Goal: Find specific page/section: Find specific page/section

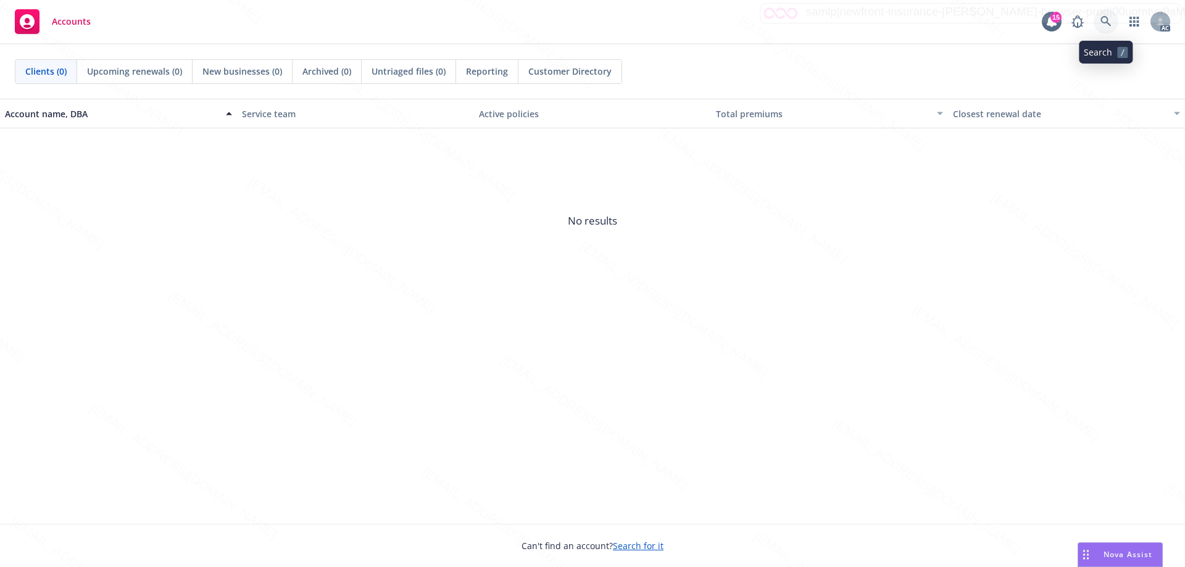
click at [1104, 21] on icon at bounding box center [1106, 21] width 11 height 11
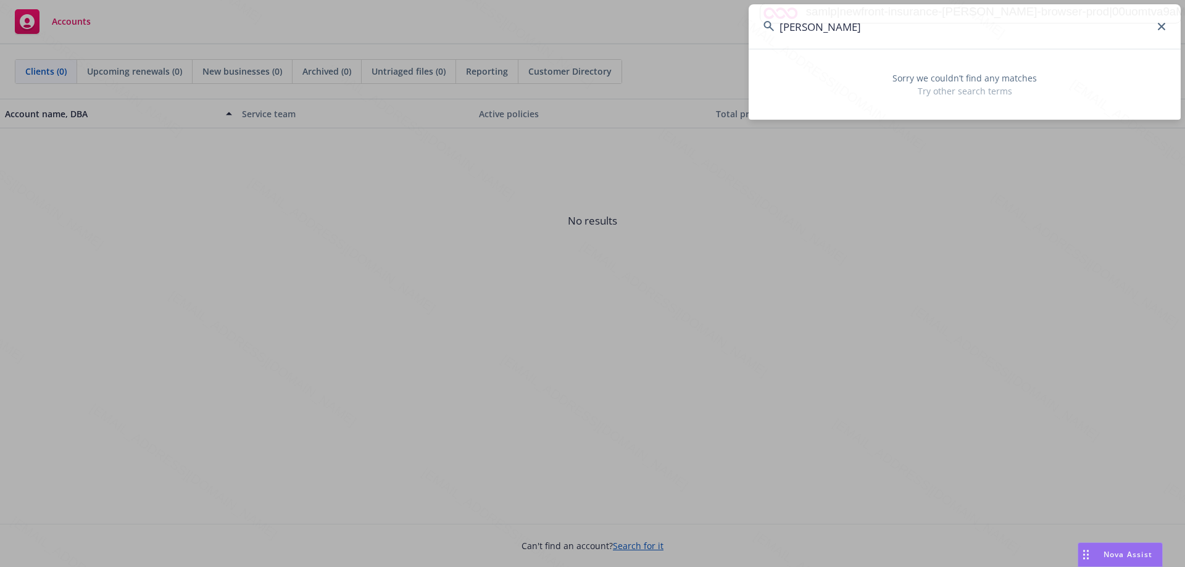
drag, startPoint x: 823, startPoint y: 27, endPoint x: 757, endPoint y: 27, distance: 65.4
click at [757, 27] on input "[PERSON_NAME]" at bounding box center [965, 26] width 432 height 44
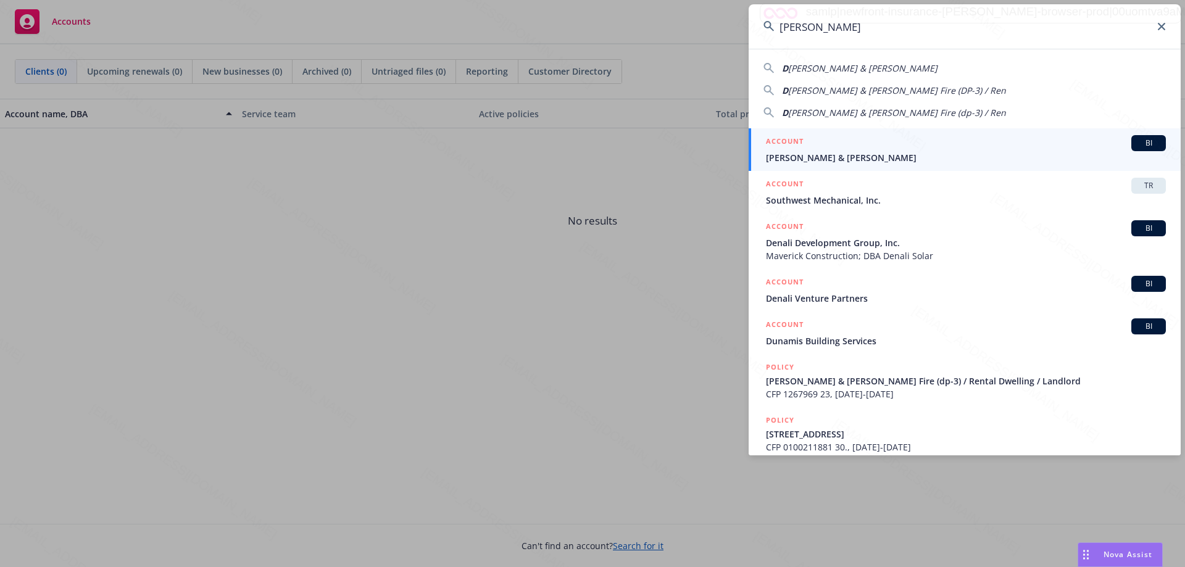
click at [847, 72] on span "[PERSON_NAME] & [PERSON_NAME]" at bounding box center [862, 68] width 149 height 12
type input "[PERSON_NAME] & [PERSON_NAME]"
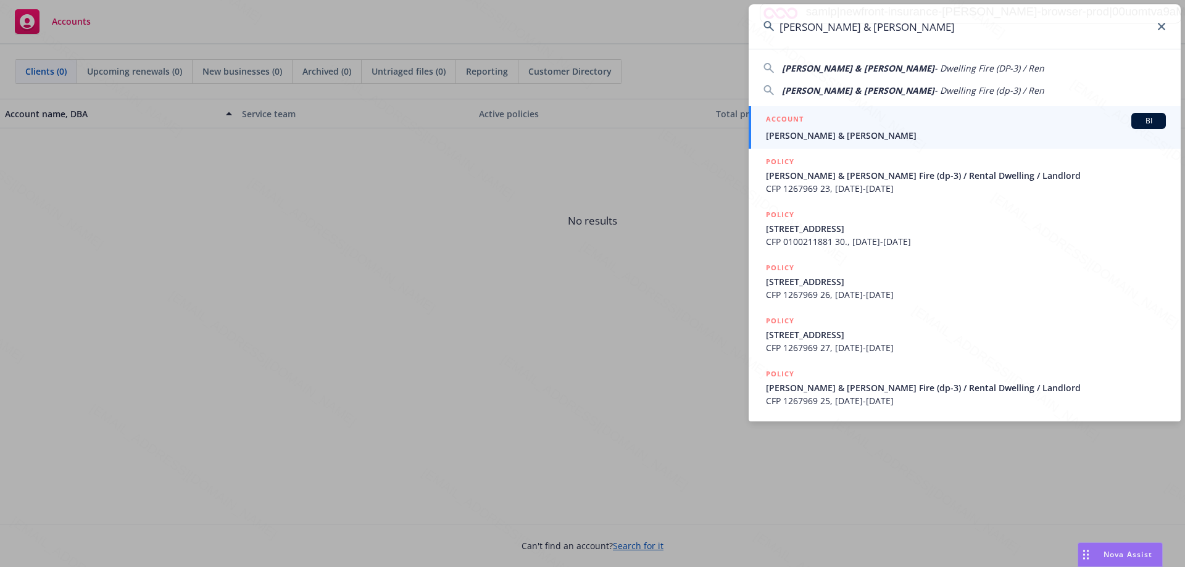
click at [828, 127] on div "ACCOUNT BI" at bounding box center [966, 121] width 400 height 16
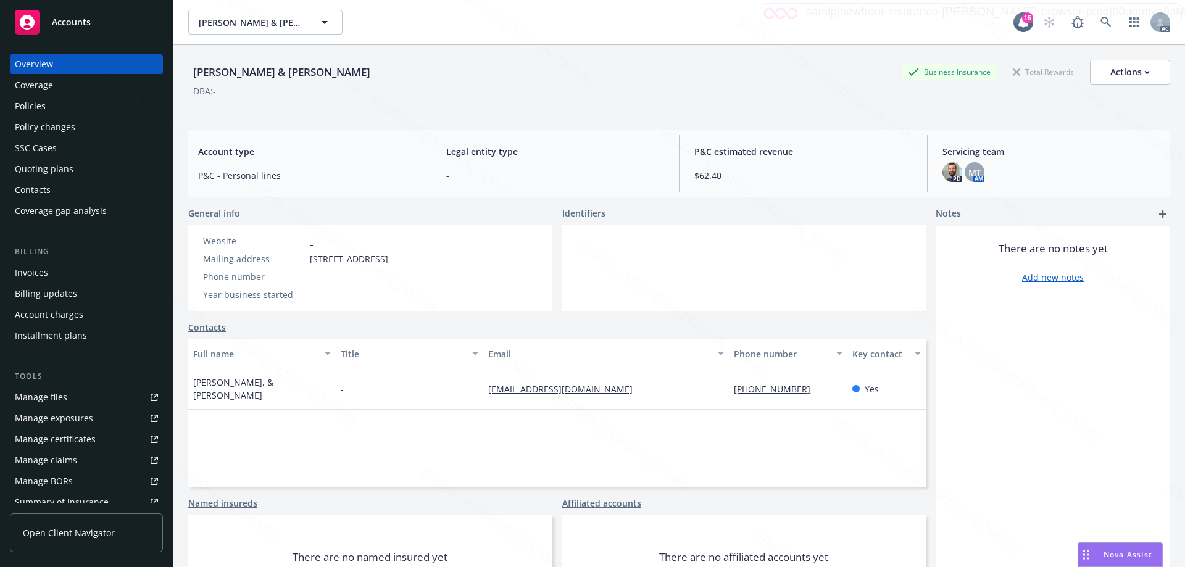
click at [57, 103] on div "Policies" at bounding box center [86, 106] width 143 height 20
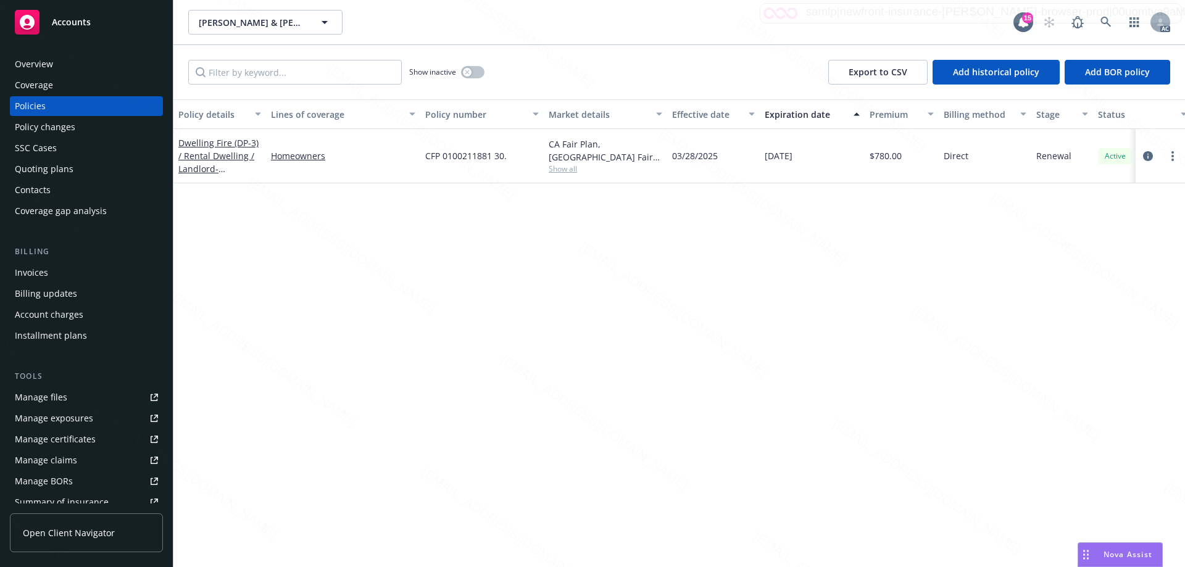
click at [60, 67] on div "Overview" at bounding box center [86, 64] width 143 height 20
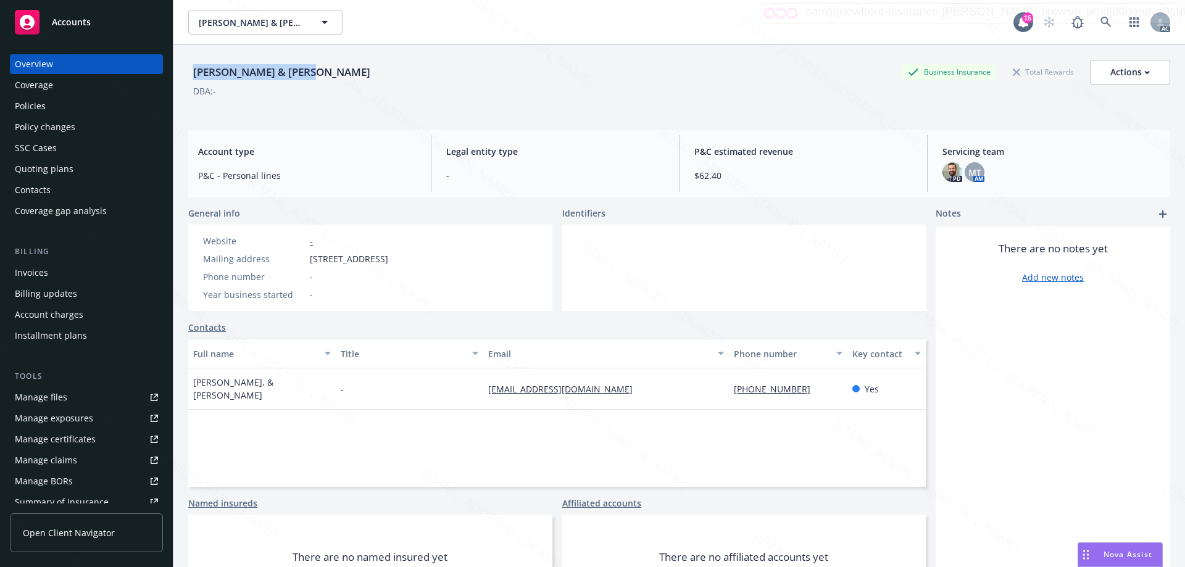
drag, startPoint x: 194, startPoint y: 75, endPoint x: 326, endPoint y: 78, distance: 131.5
click at [326, 78] on div "[PERSON_NAME] & [PERSON_NAME] Business Insurance Total Rewards Actions" at bounding box center [679, 72] width 982 height 25
copy div "[PERSON_NAME] & [PERSON_NAME]"
click at [27, 115] on div "Policies" at bounding box center [30, 106] width 31 height 20
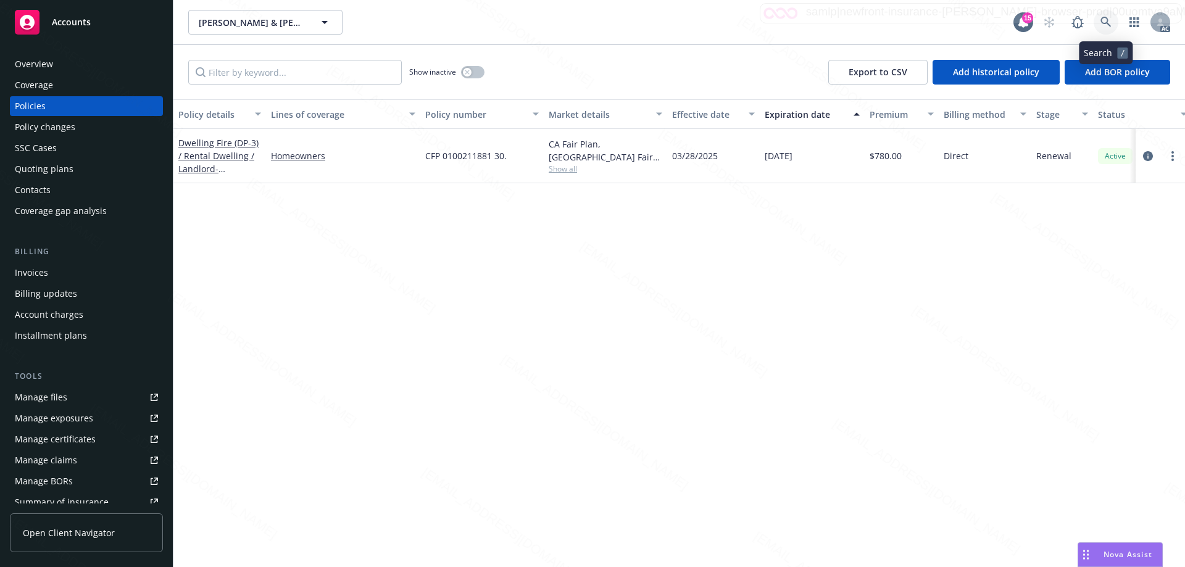
click at [1102, 20] on icon at bounding box center [1106, 22] width 10 height 10
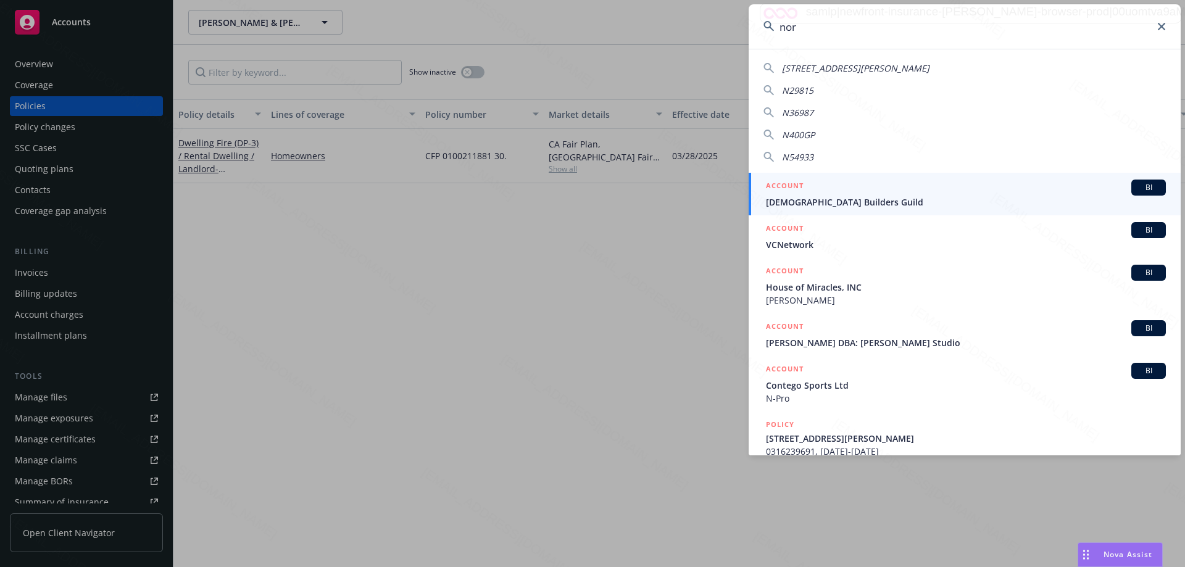
type input "[PERSON_NAME]"
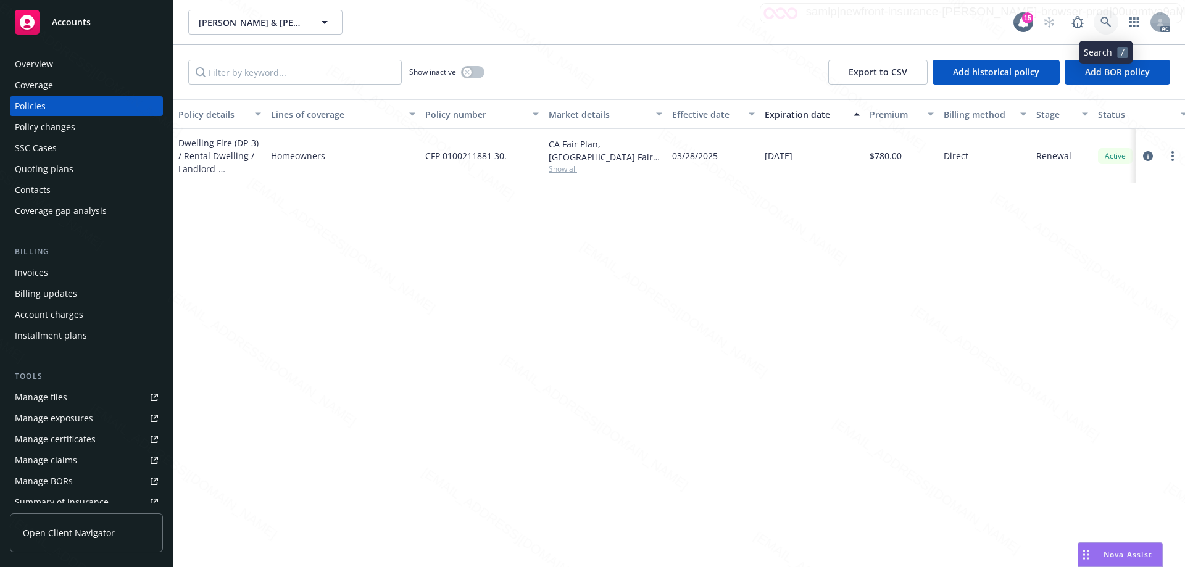
click at [1112, 19] on link at bounding box center [1106, 22] width 25 height 25
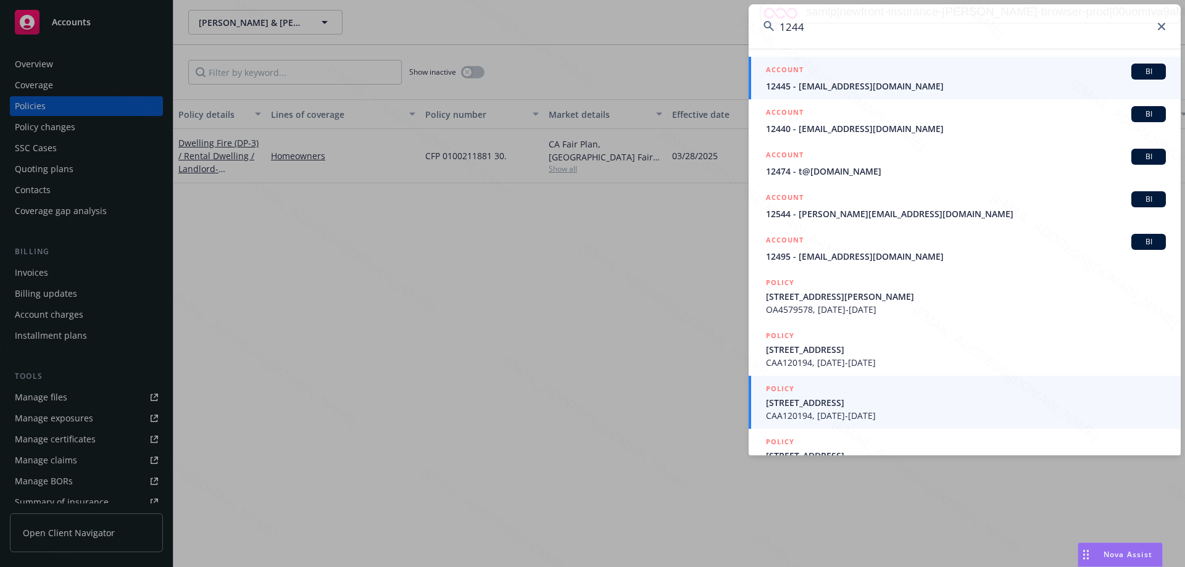
scroll to position [87, 0]
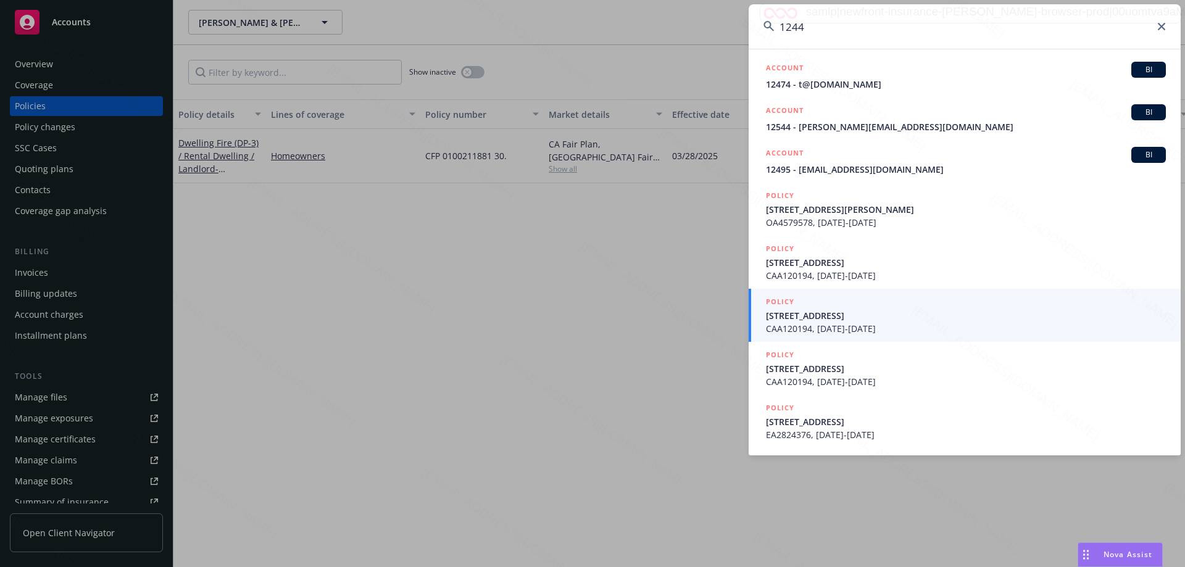
type input "1244"
click at [1159, 27] on icon at bounding box center [1161, 26] width 7 height 7
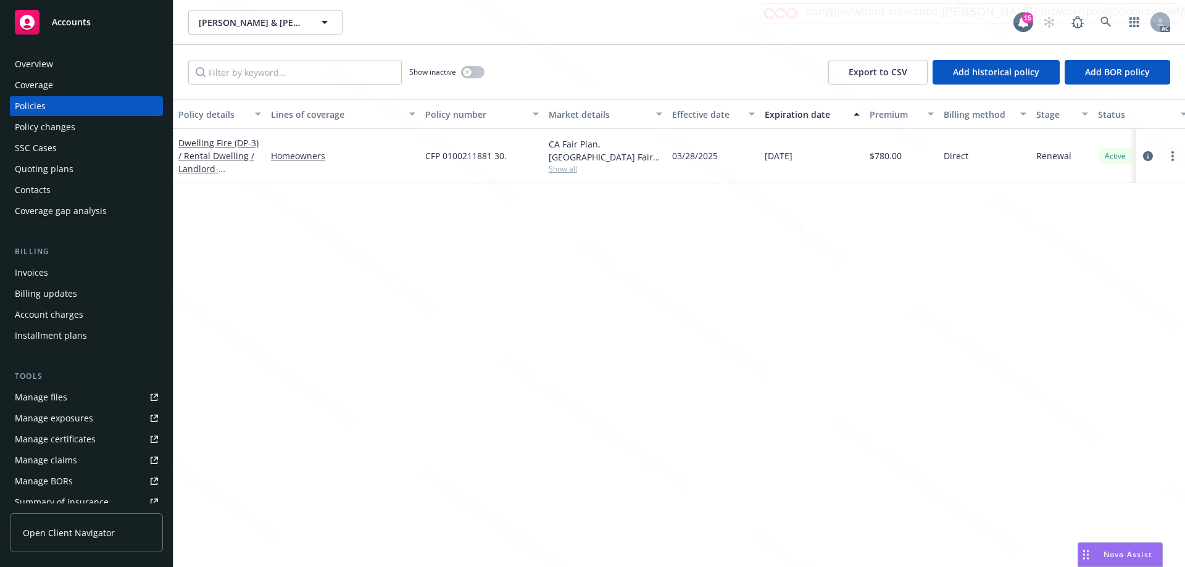
click at [86, 20] on span "Accounts" at bounding box center [71, 22] width 39 height 10
